Goal: Browse casually

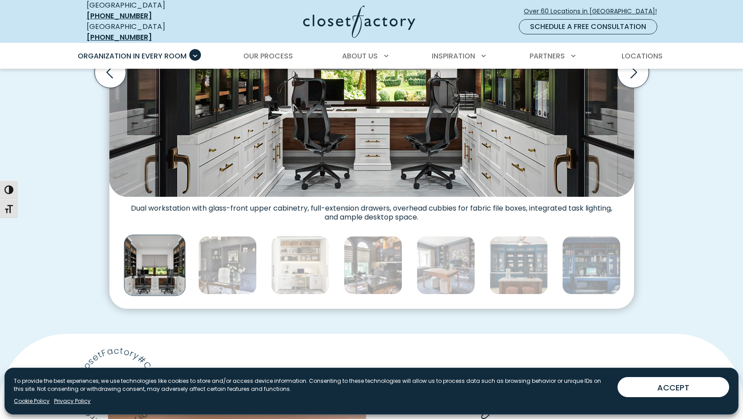
scroll to position [407, 0]
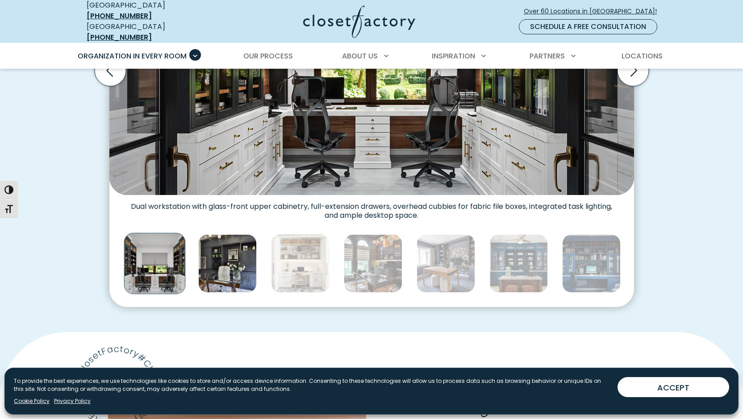
click at [220, 293] on img "Thumbnail Gallery" at bounding box center [227, 263] width 58 height 58
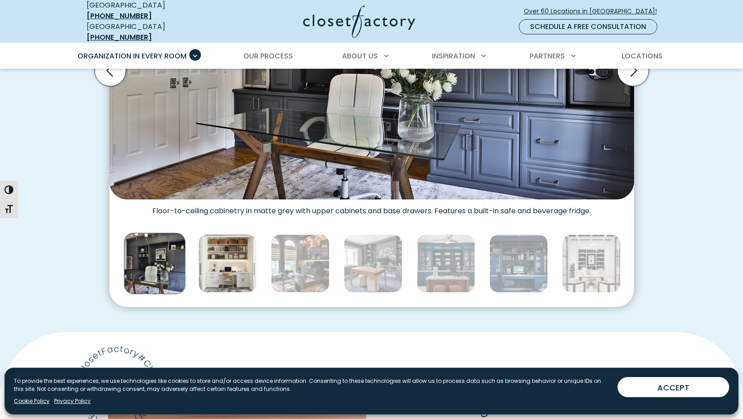
click at [220, 293] on img "Thumbnail Gallery" at bounding box center [227, 263] width 58 height 58
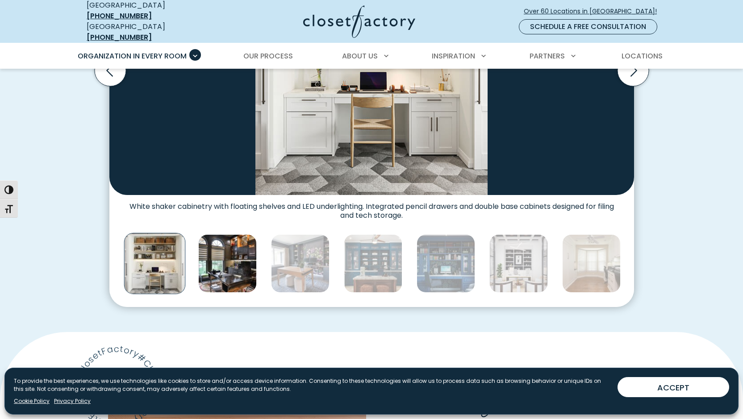
click at [220, 293] on img "Thumbnail Gallery" at bounding box center [227, 263] width 58 height 58
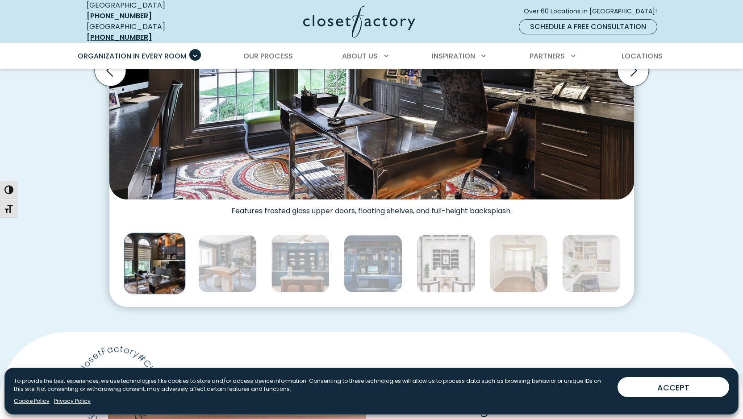
click at [220, 293] on img "Thumbnail Gallery" at bounding box center [227, 263] width 58 height 58
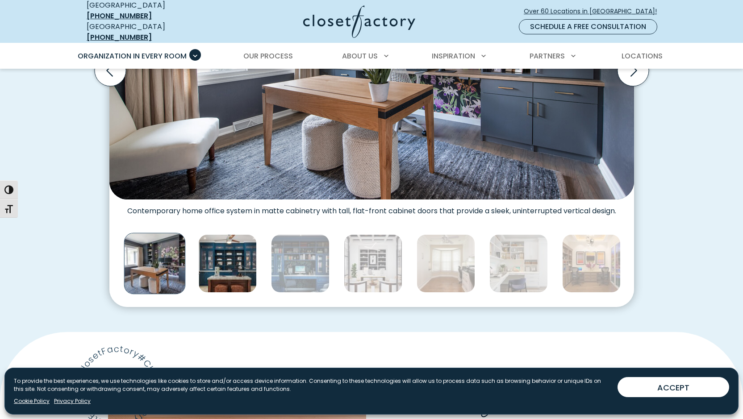
click at [221, 293] on img "Thumbnail Gallery" at bounding box center [227, 263] width 58 height 58
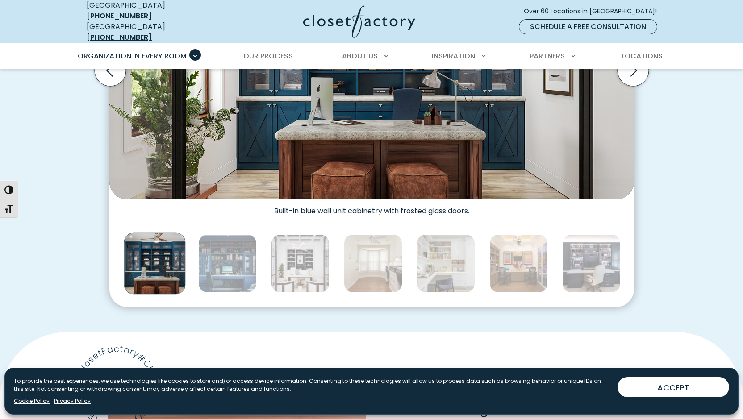
click at [221, 293] on img "Thumbnail Gallery" at bounding box center [227, 263] width 58 height 58
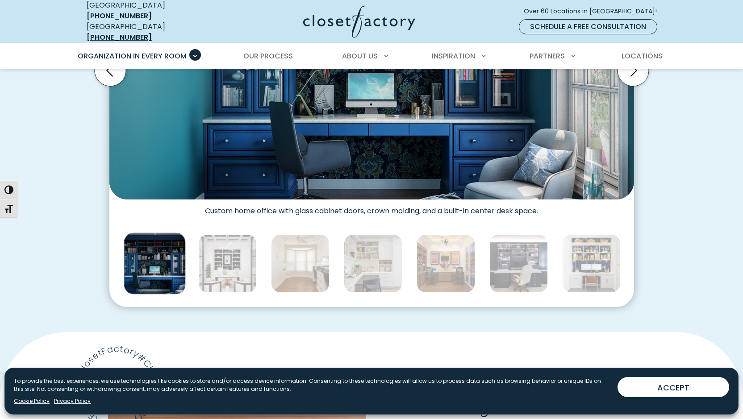
click at [221, 293] on img "Thumbnail Gallery" at bounding box center [227, 263] width 58 height 58
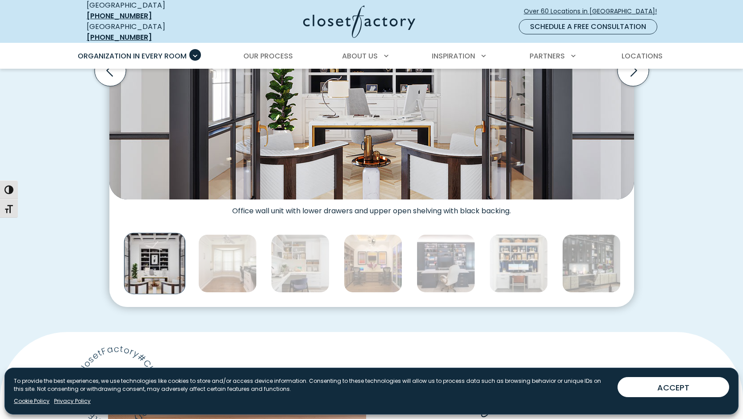
click at [221, 293] on img "Thumbnail Gallery" at bounding box center [227, 263] width 58 height 58
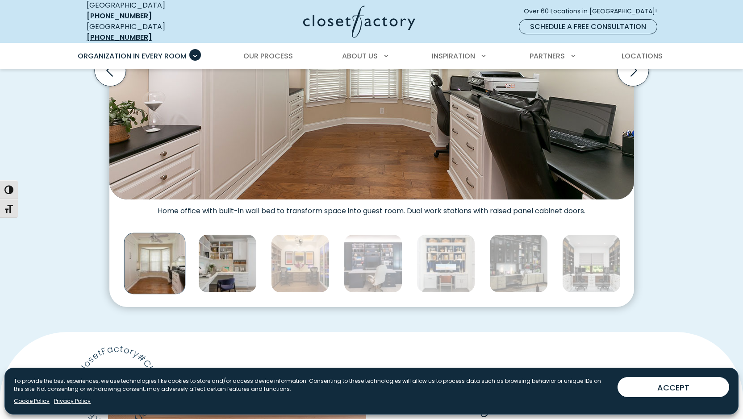
click at [221, 293] on img "Thumbnail Gallery" at bounding box center [227, 263] width 58 height 58
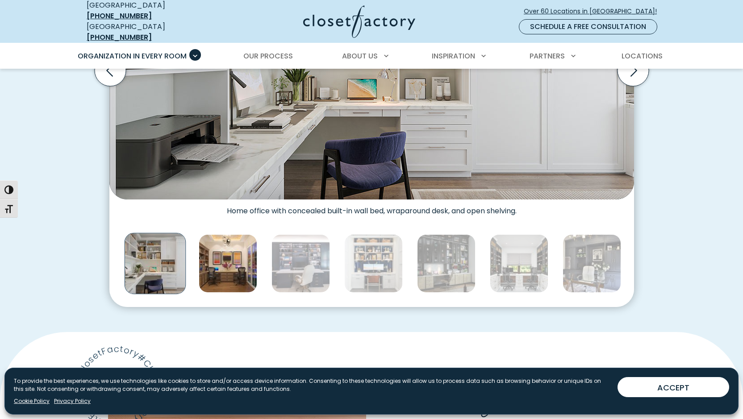
click at [222, 293] on img "Thumbnail Gallery" at bounding box center [228, 263] width 58 height 58
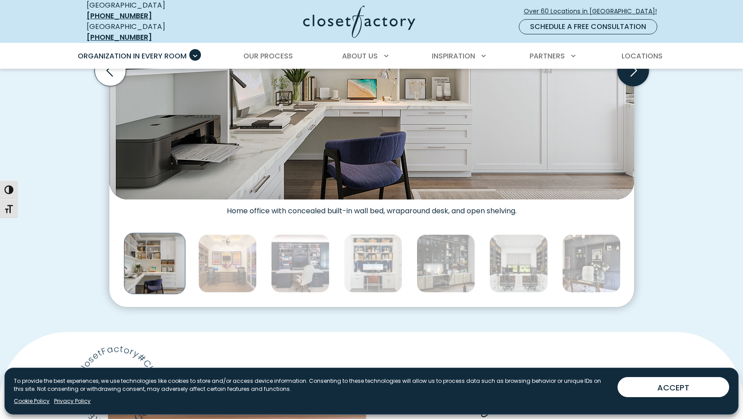
click at [629, 85] on icon "Next slide" at bounding box center [632, 70] width 31 height 31
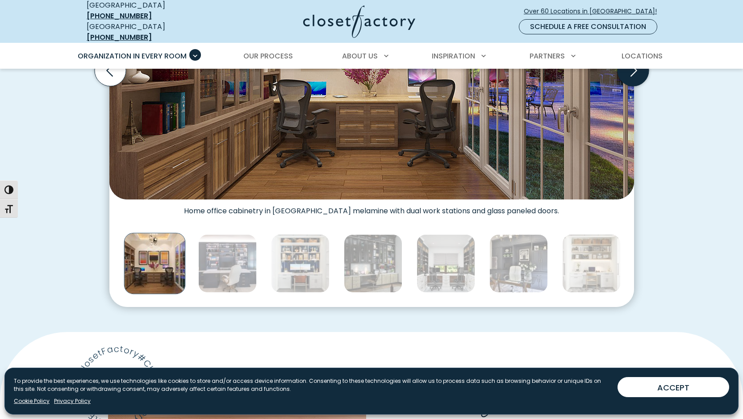
click at [629, 85] on icon "Next slide" at bounding box center [632, 70] width 31 height 31
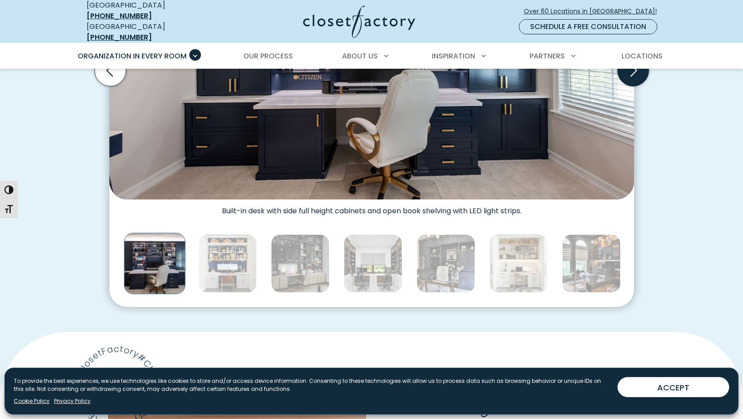
click at [629, 85] on icon "Next slide" at bounding box center [632, 70] width 31 height 31
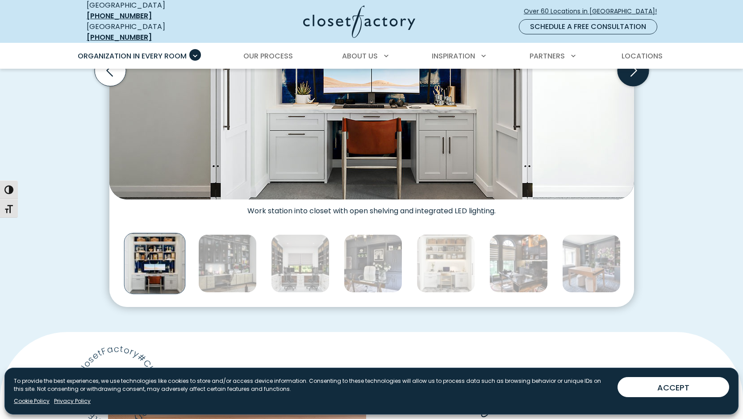
click at [629, 85] on icon "Next slide" at bounding box center [632, 70] width 31 height 31
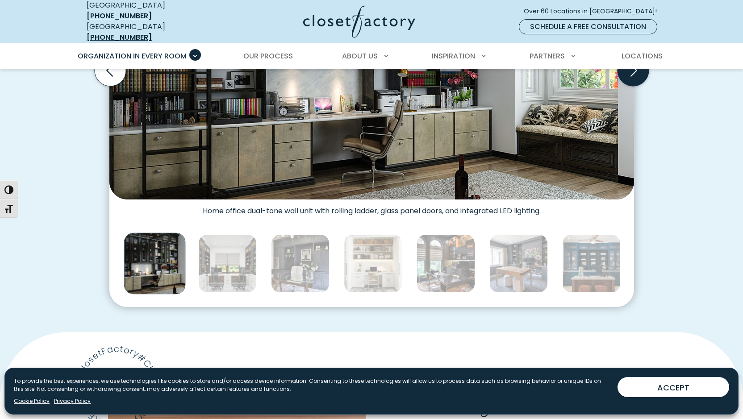
click at [629, 85] on icon "Next slide" at bounding box center [632, 70] width 31 height 31
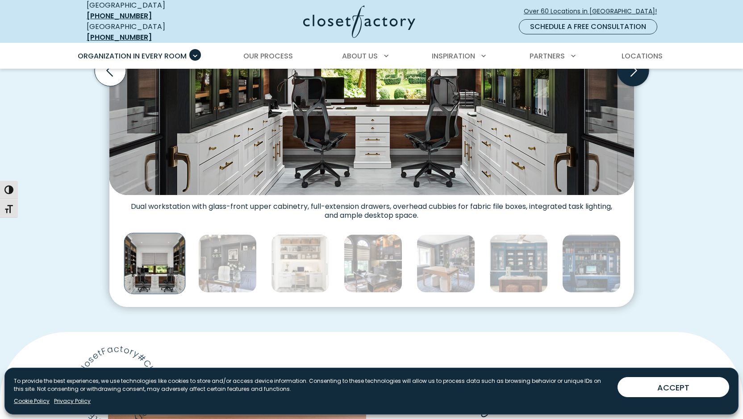
click at [629, 85] on icon "Next slide" at bounding box center [632, 70] width 31 height 31
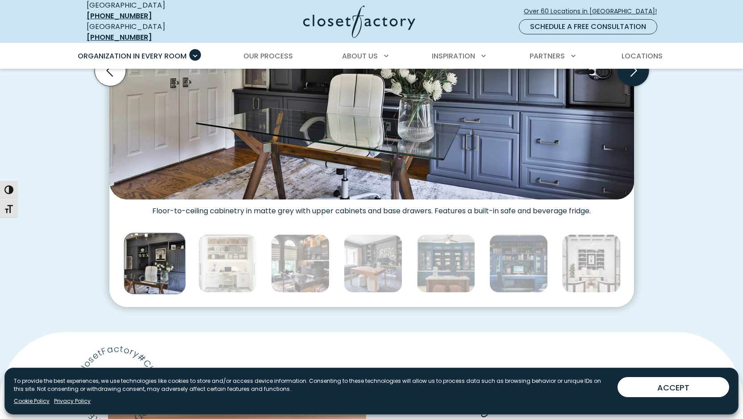
click at [629, 84] on icon "Next slide" at bounding box center [632, 70] width 31 height 31
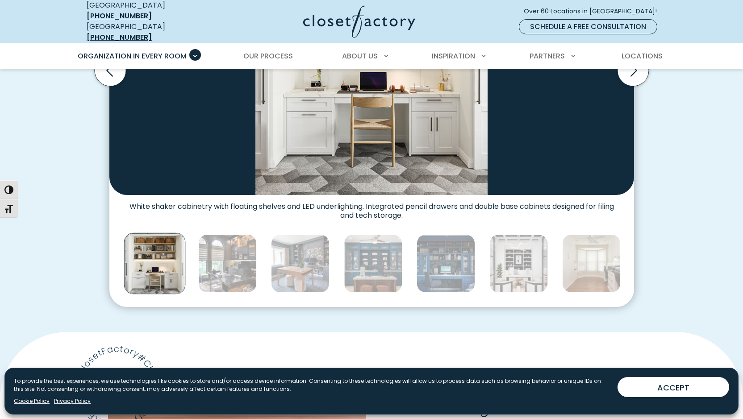
click at [437, 154] on img "Thumbnail Gallery" at bounding box center [371, 58] width 524 height 274
click at [432, 161] on img "Thumbnail Gallery" at bounding box center [371, 58] width 524 height 274
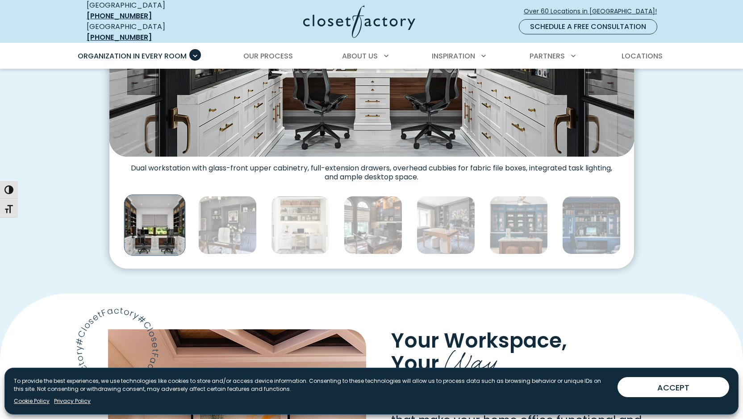
scroll to position [510, 0]
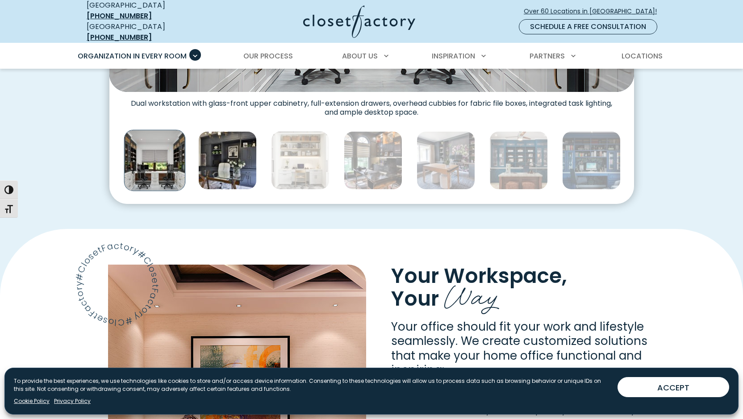
click at [237, 178] on img "Thumbnail Gallery" at bounding box center [227, 160] width 58 height 58
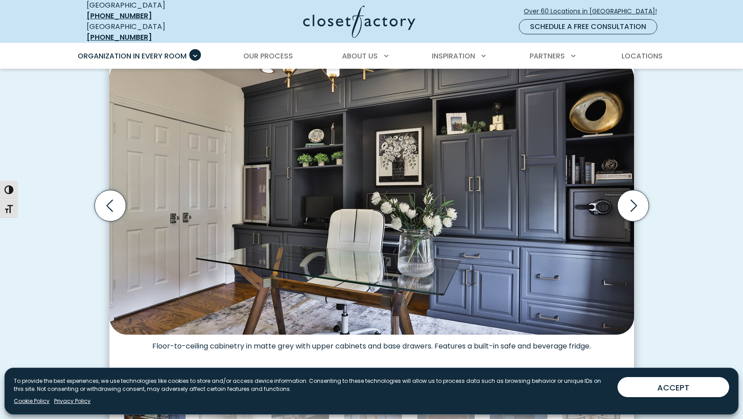
scroll to position [361, 0]
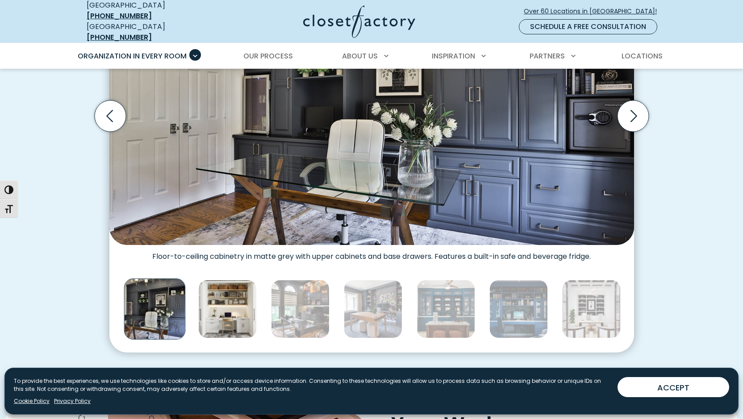
click at [217, 328] on img "Thumbnail Gallery" at bounding box center [227, 309] width 58 height 58
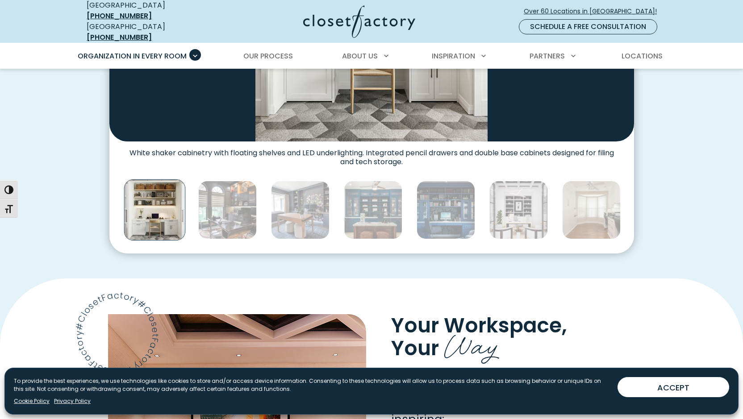
scroll to position [548, 0]
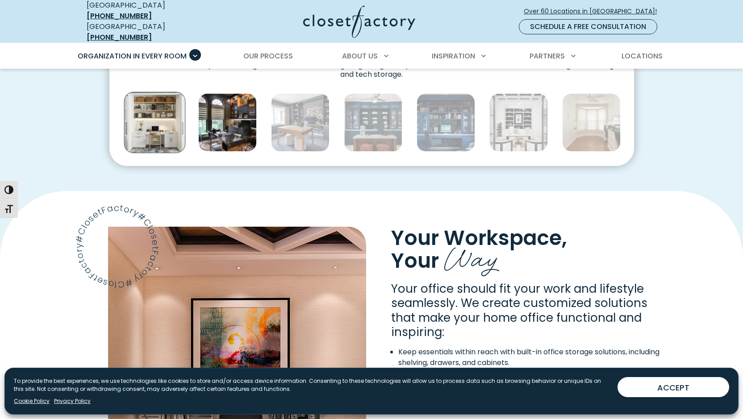
click at [234, 152] on img "Thumbnail Gallery" at bounding box center [227, 122] width 58 height 58
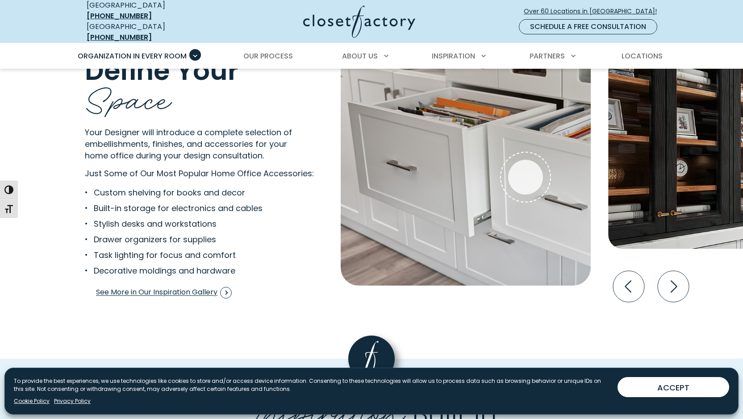
scroll to position [1791, 0]
